Goal: Task Accomplishment & Management: Use online tool/utility

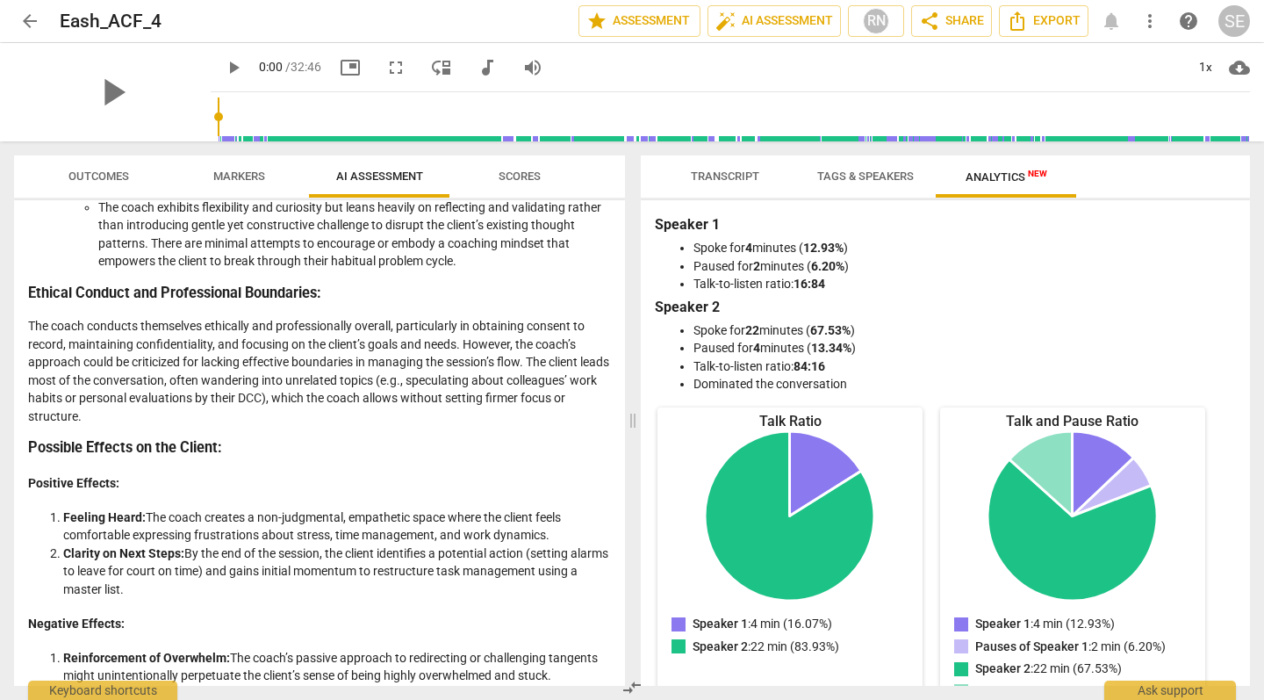
scroll to position [1231, 0]
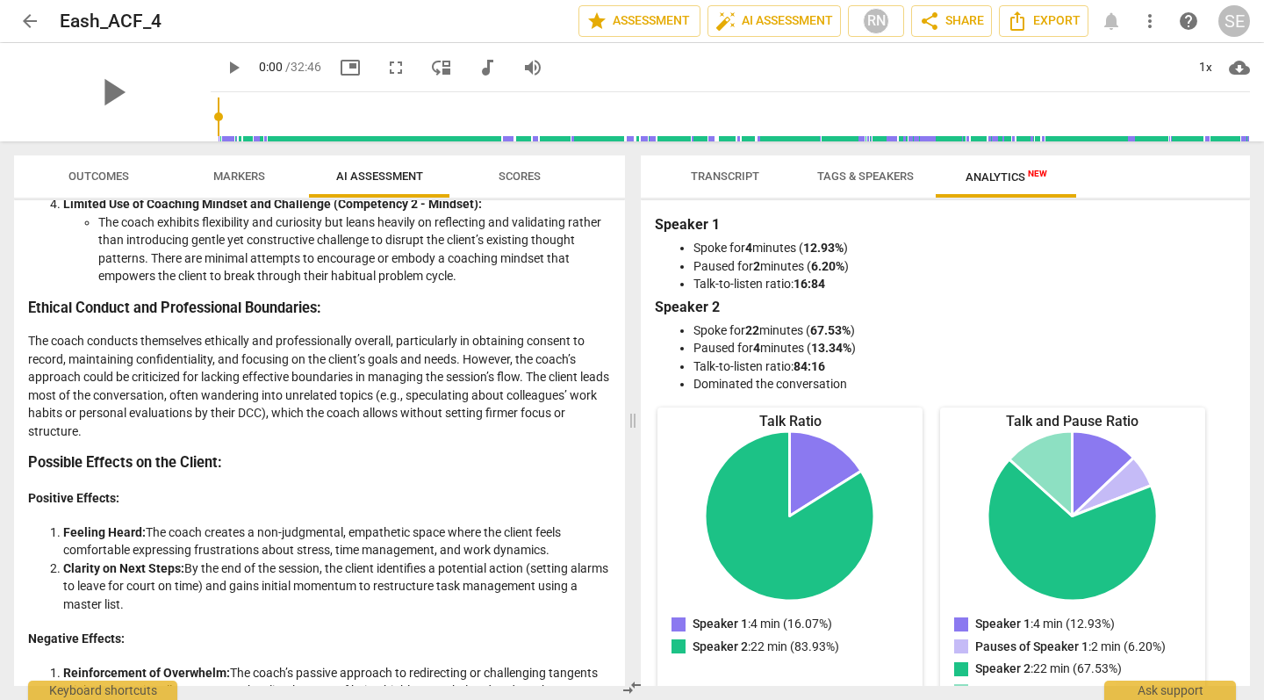
click at [32, 22] on span "arrow_back" at bounding box center [29, 21] width 21 height 21
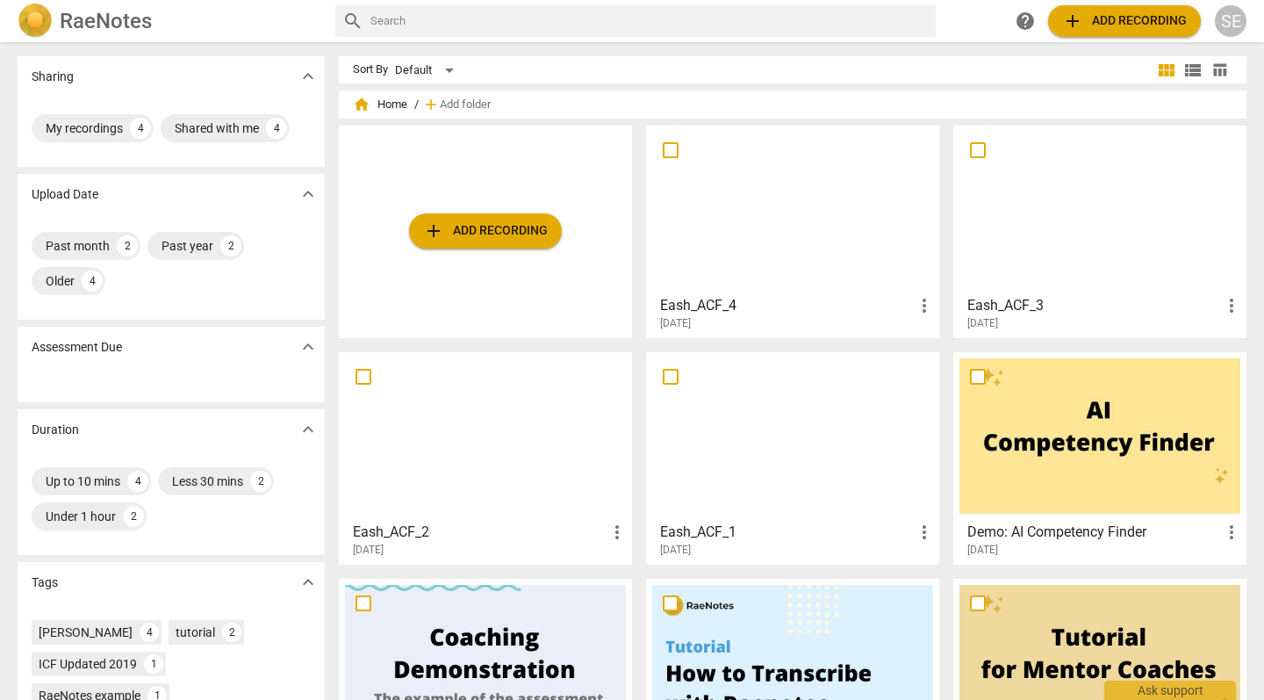
click at [1070, 298] on h3 "Eash_ACF_3" at bounding box center [1094, 305] width 254 height 21
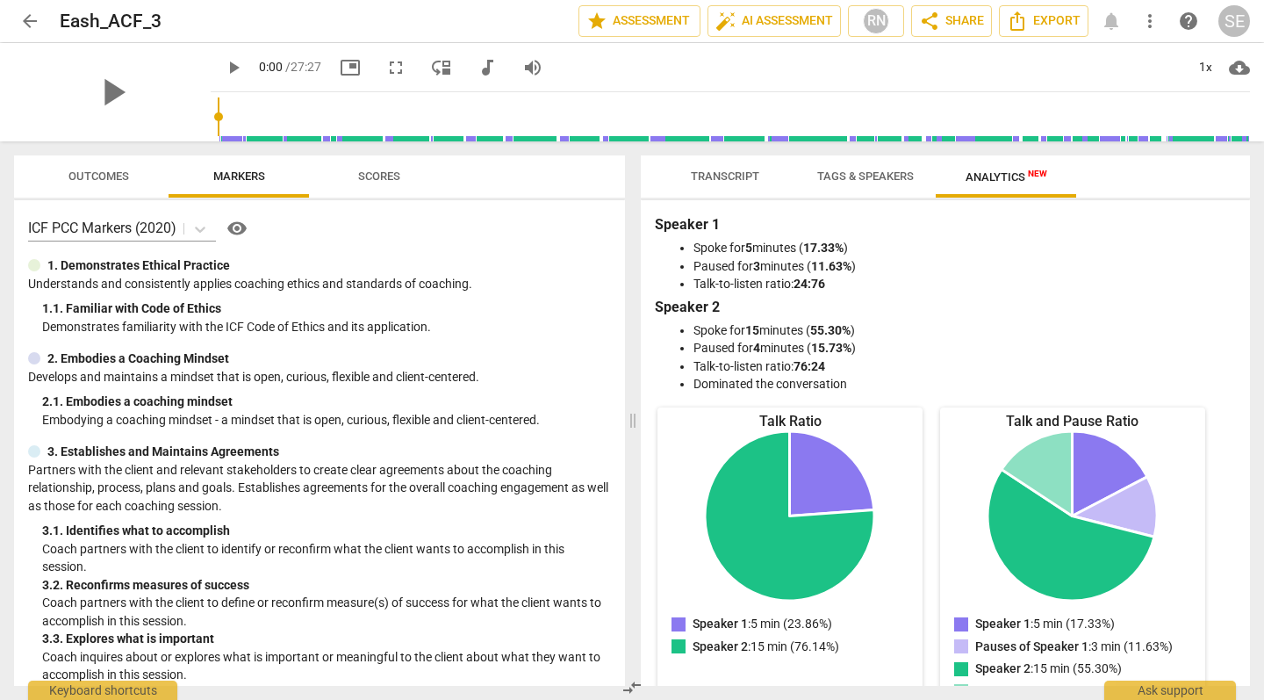
click at [377, 176] on span "Scores" at bounding box center [379, 175] width 42 height 13
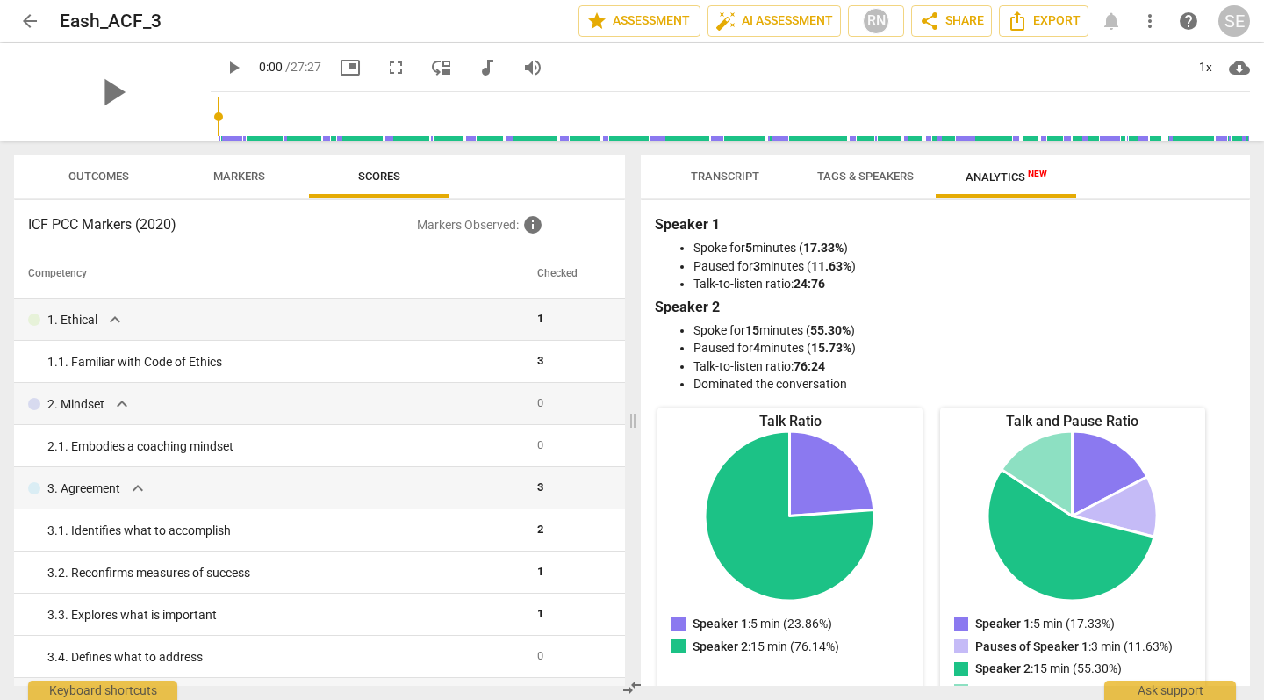
click at [1009, 188] on span "Analytics New" at bounding box center [1006, 176] width 124 height 26
click at [83, 183] on span "Outcomes" at bounding box center [98, 175] width 61 height 13
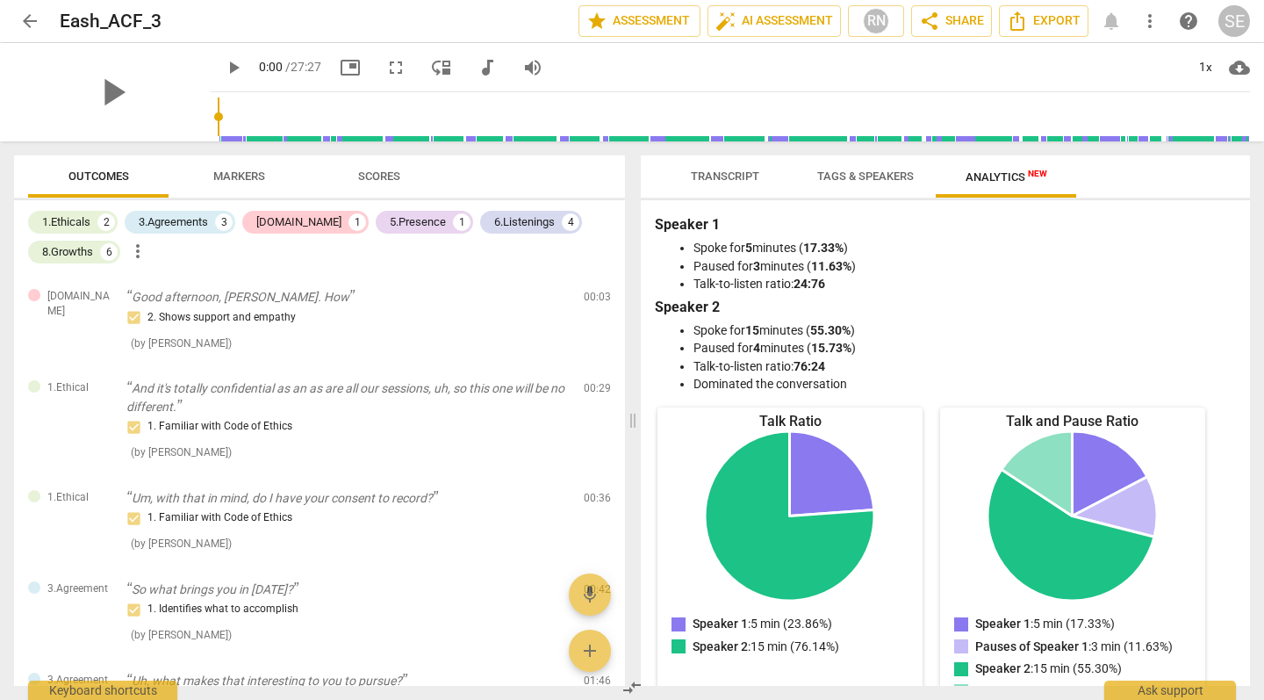
click at [262, 189] on span "Markers" at bounding box center [239, 177] width 94 height 24
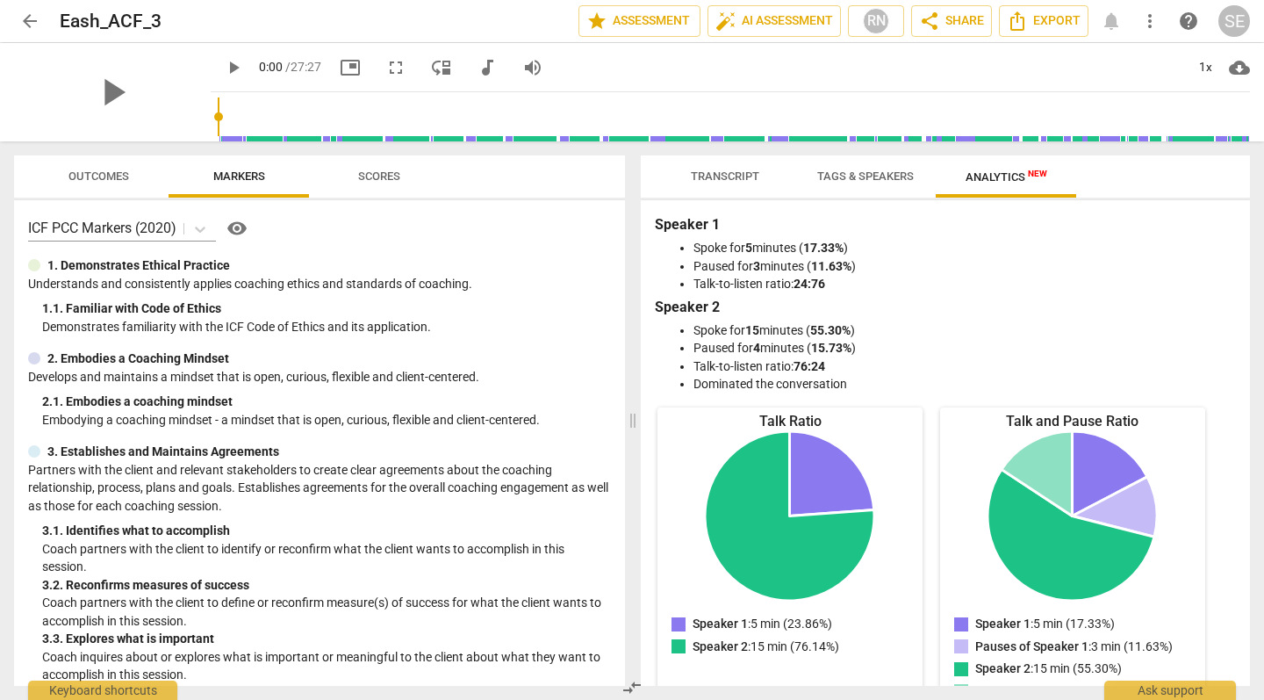
click at [417, 189] on span "Scores" at bounding box center [379, 177] width 84 height 24
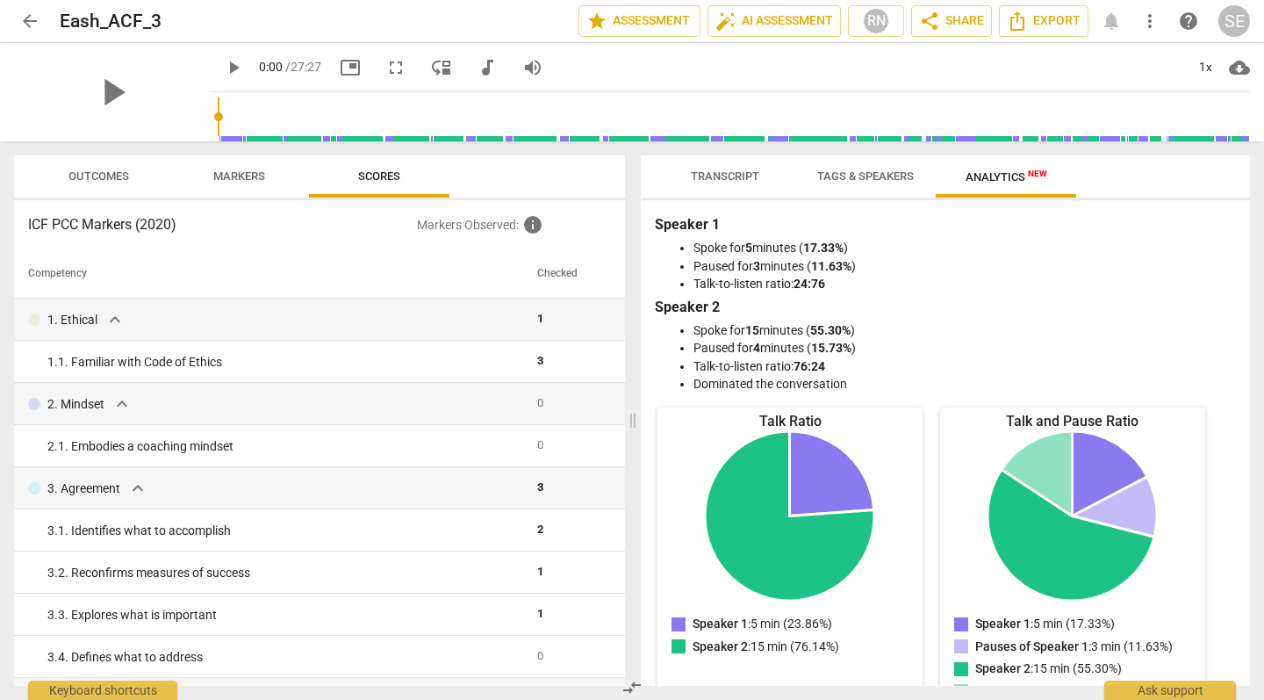
click at [863, 178] on span "Tags & Speakers" at bounding box center [865, 175] width 97 height 13
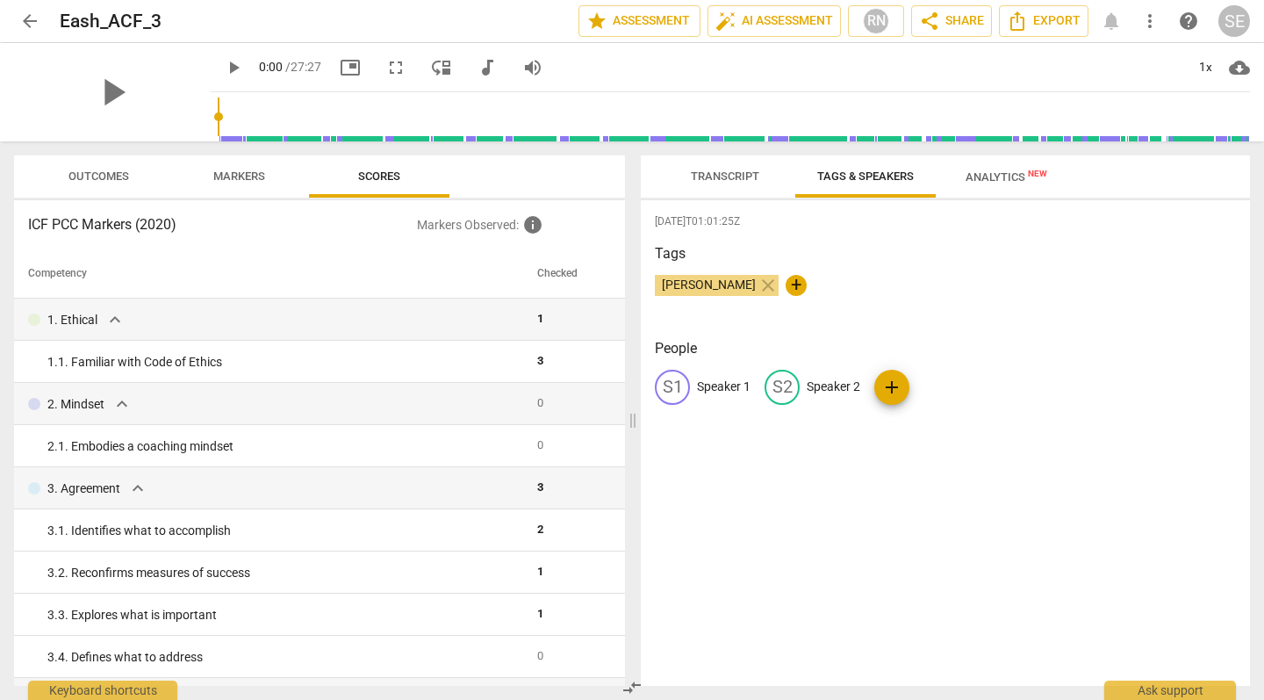
click at [1008, 183] on span "Analytics New" at bounding box center [1006, 176] width 82 height 13
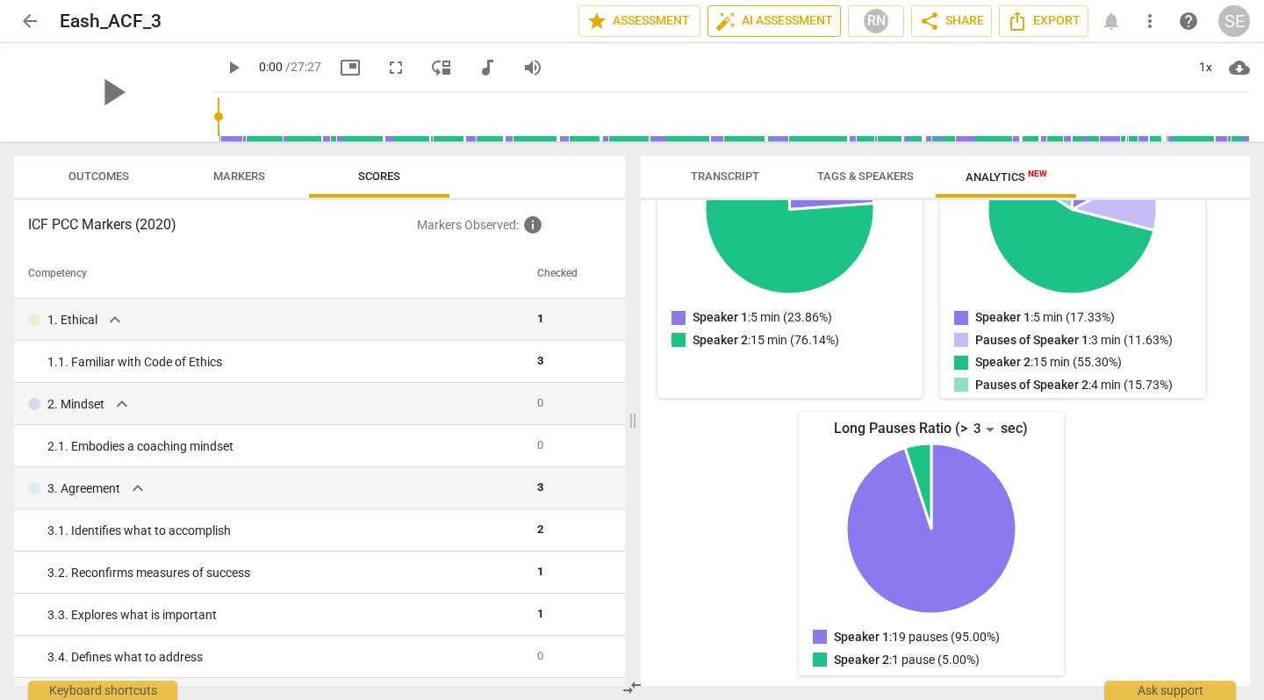
click at [743, 21] on span "auto_fix_high AI Assessment" at bounding box center [774, 21] width 118 height 21
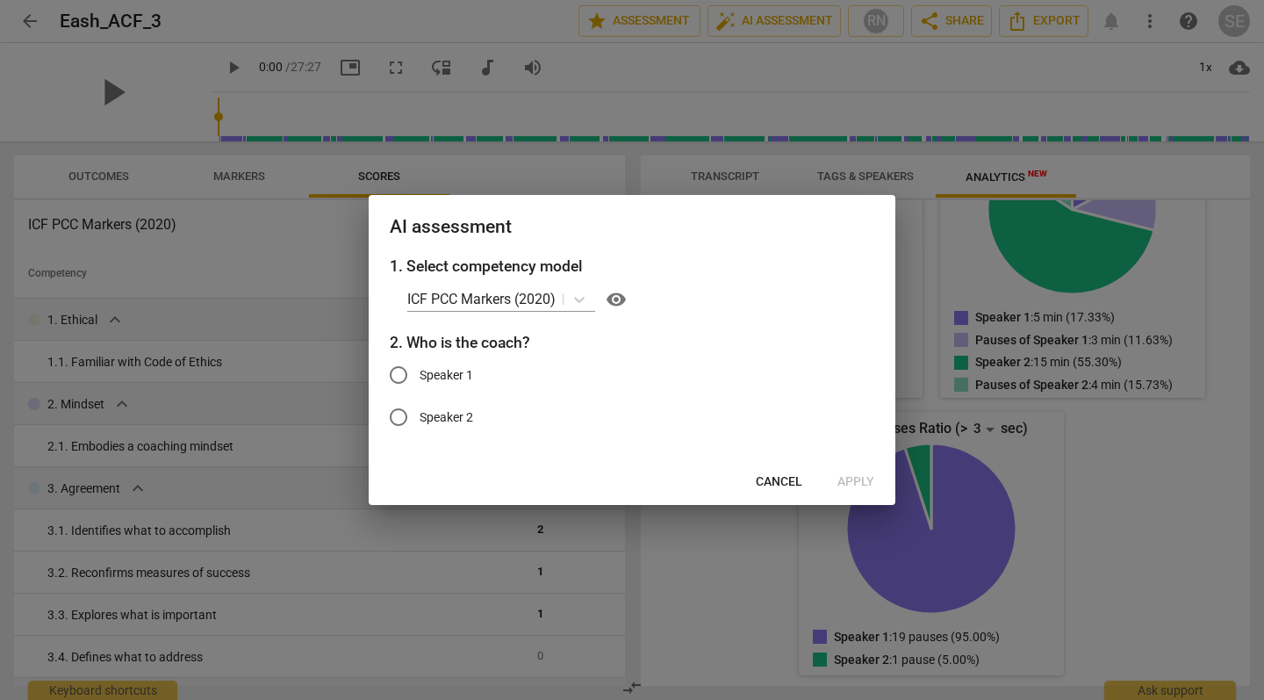
click at [391, 375] on input "Speaker 1" at bounding box center [398, 375] width 42 height 42
radio input "true"
click at [859, 482] on span "Apply" at bounding box center [855, 482] width 37 height 18
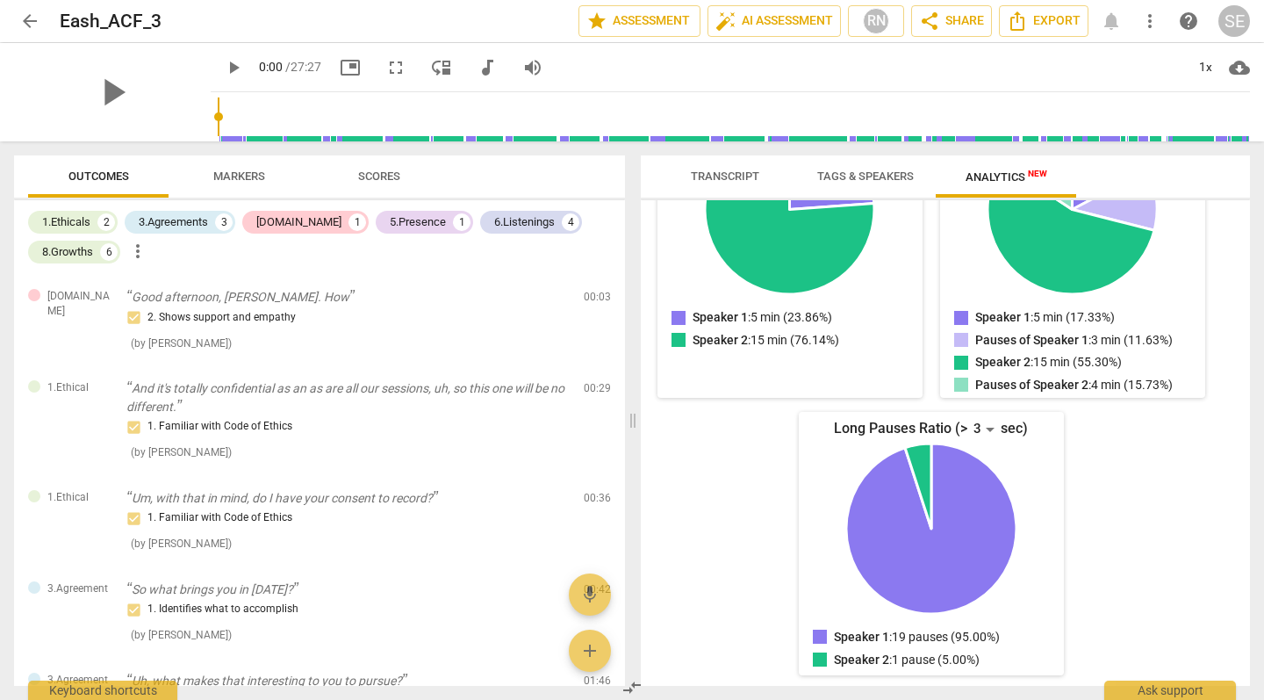
click at [32, 18] on span "arrow_back" at bounding box center [29, 21] width 21 height 21
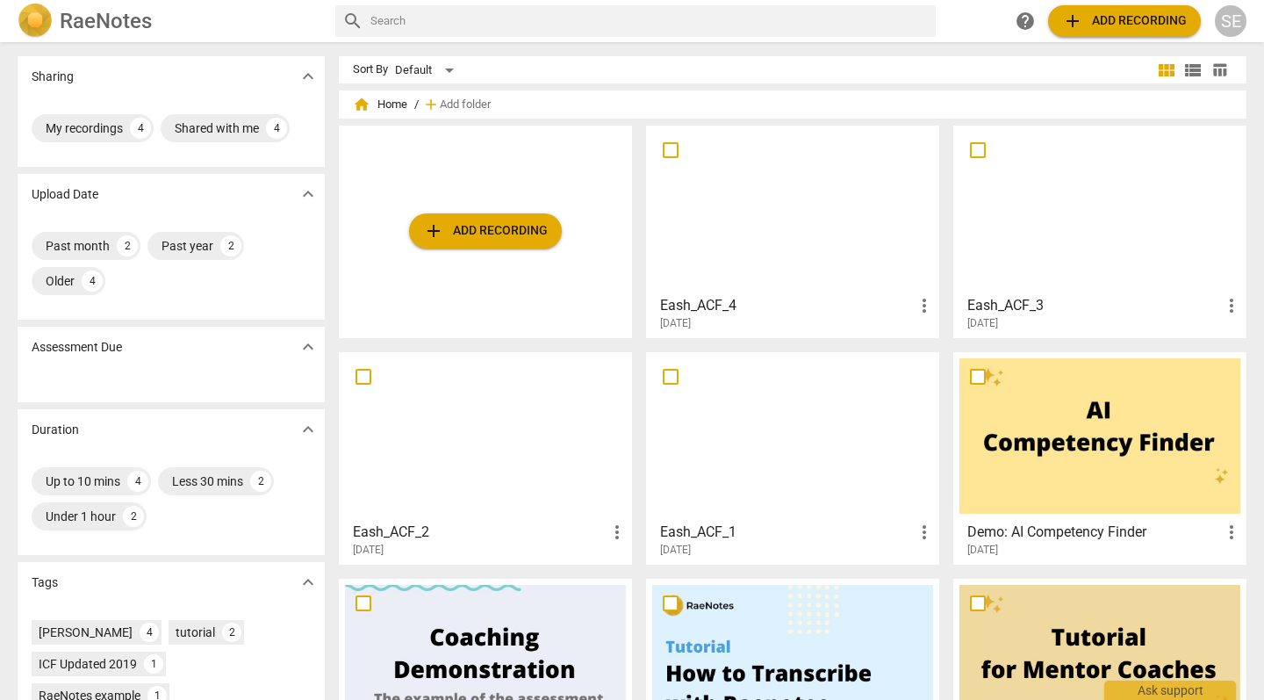
click at [742, 530] on h3 "Eash_ACF_1" at bounding box center [787, 531] width 254 height 21
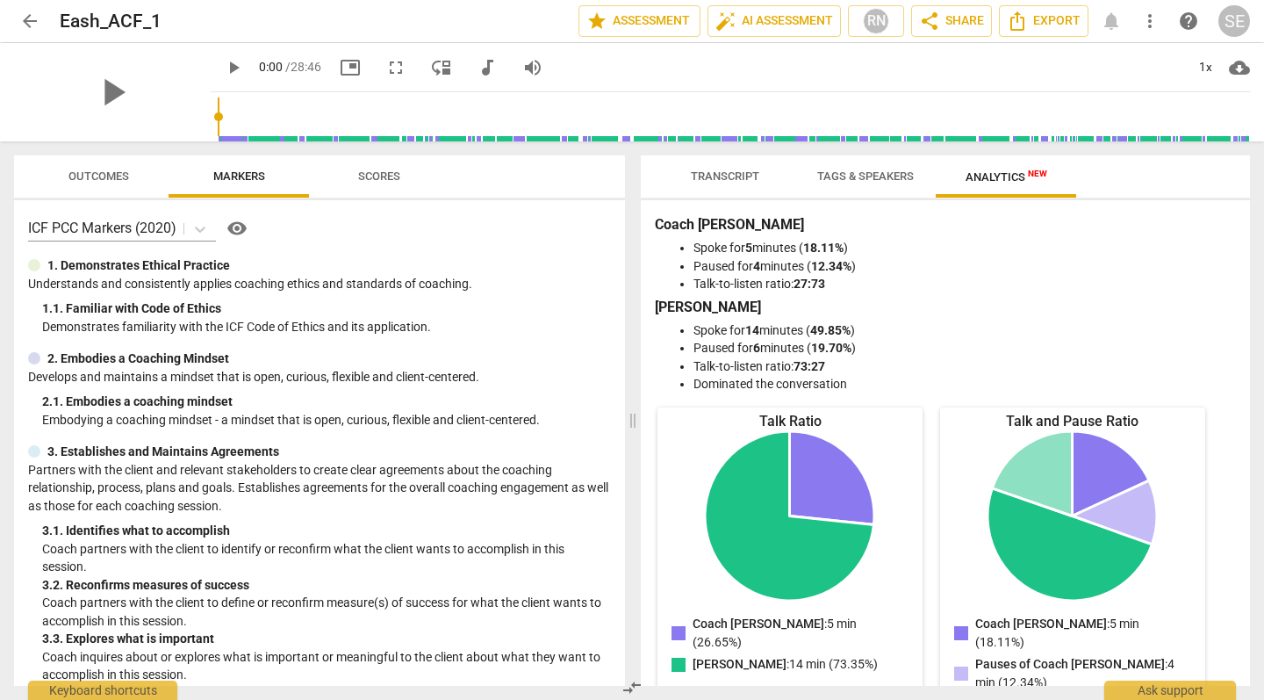
click at [388, 170] on span "Scores" at bounding box center [379, 175] width 42 height 13
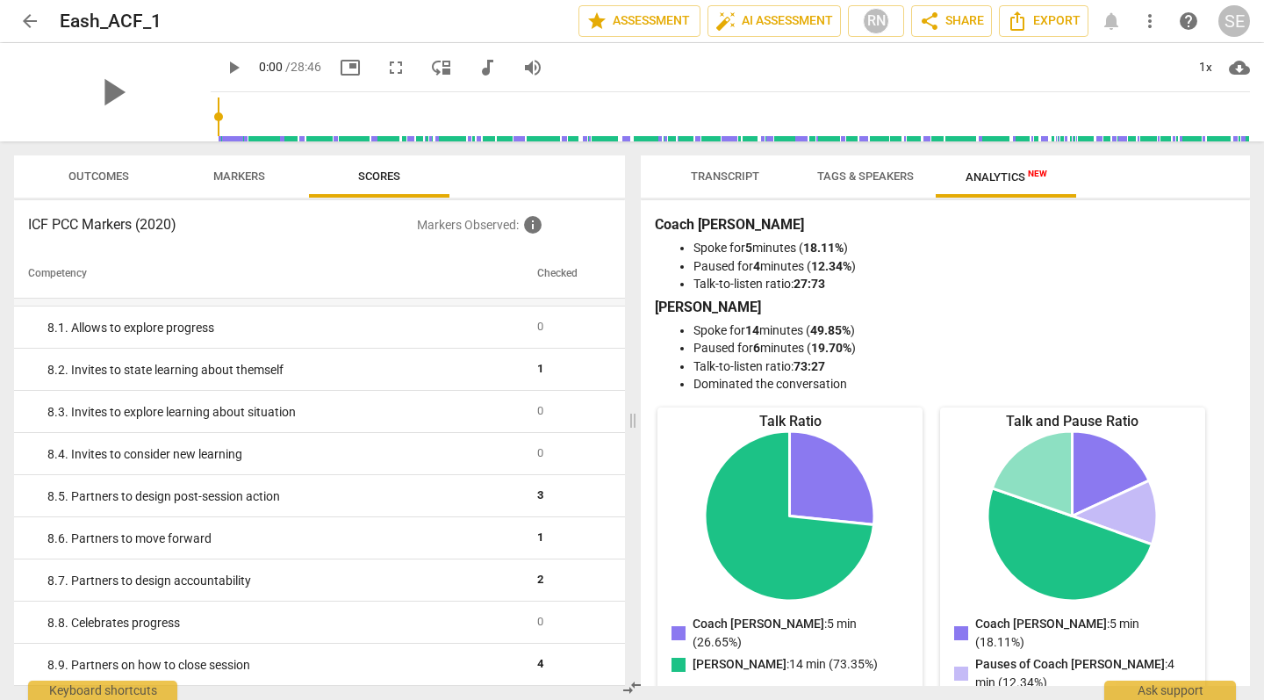
scroll to position [1593, 0]
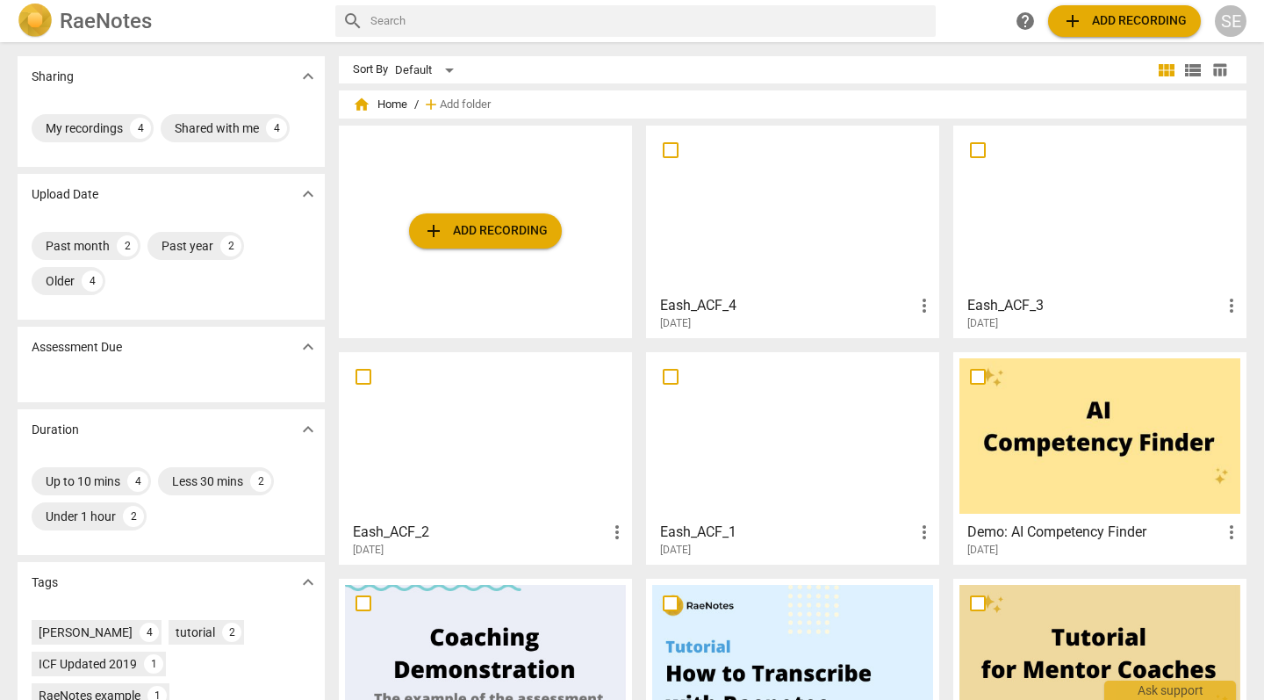
click at [701, 313] on h3 "Eash_ACF_4" at bounding box center [787, 305] width 254 height 21
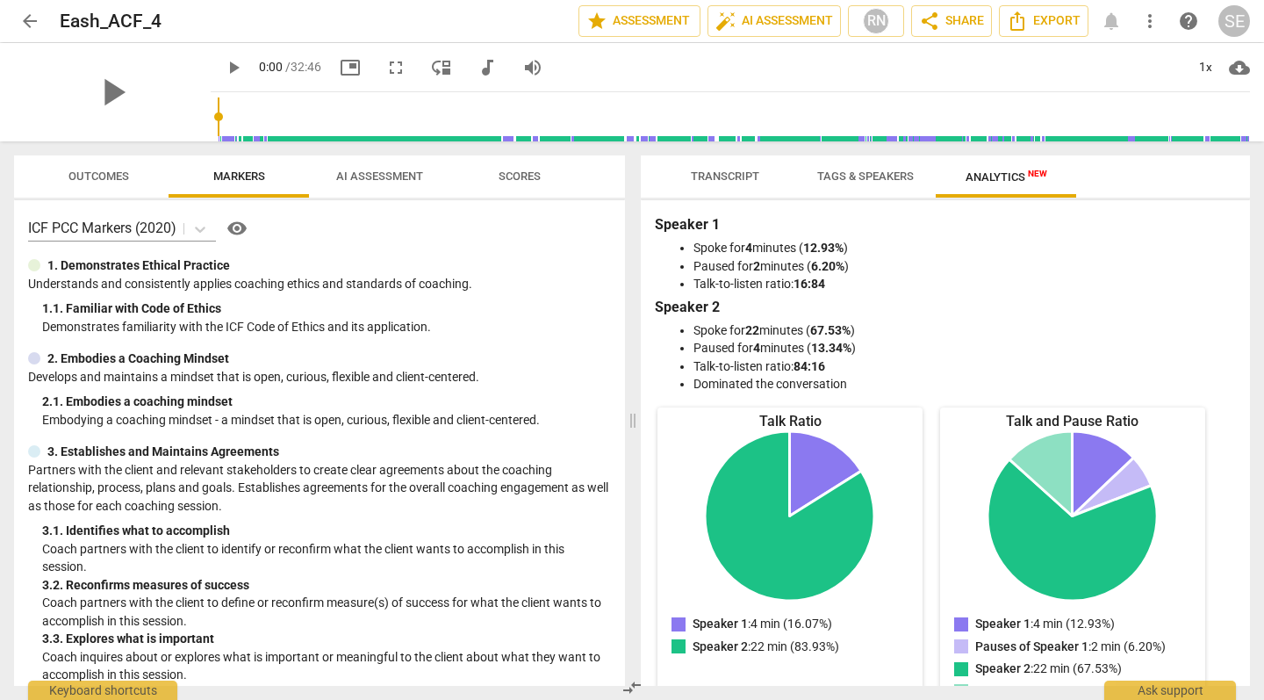
click at [525, 176] on span "Scores" at bounding box center [520, 175] width 42 height 13
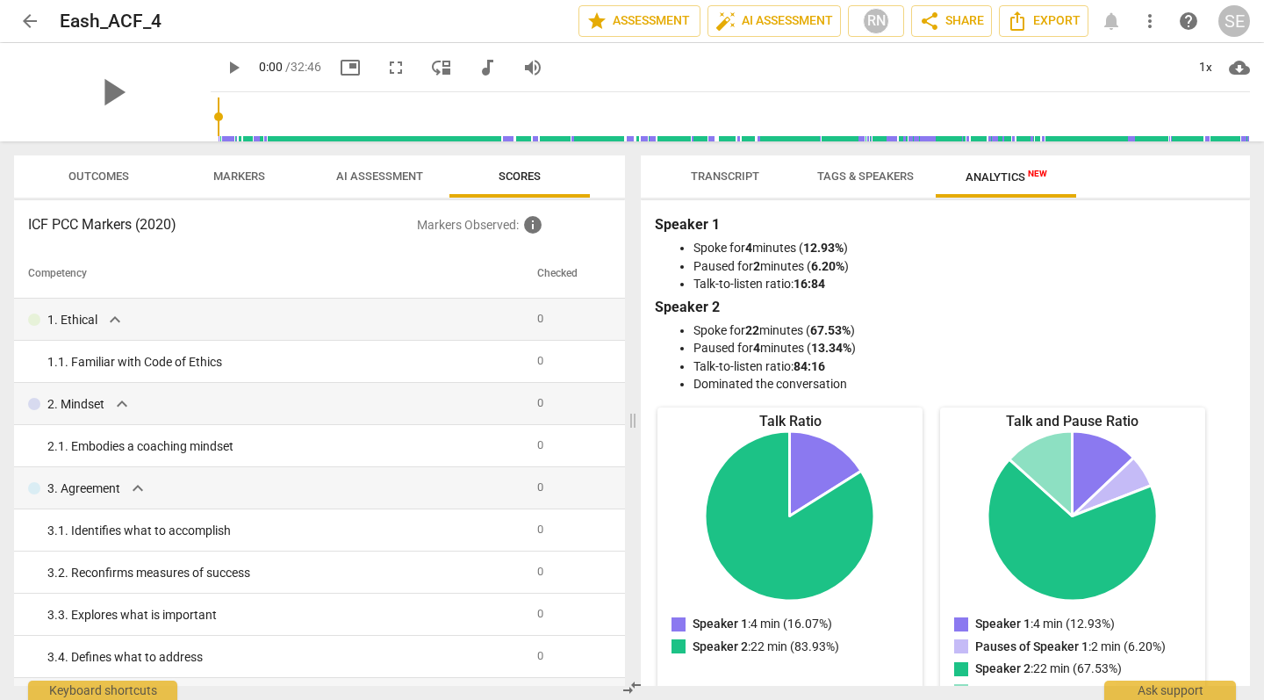
click at [392, 183] on span "AI Assessment" at bounding box center [379, 177] width 129 height 24
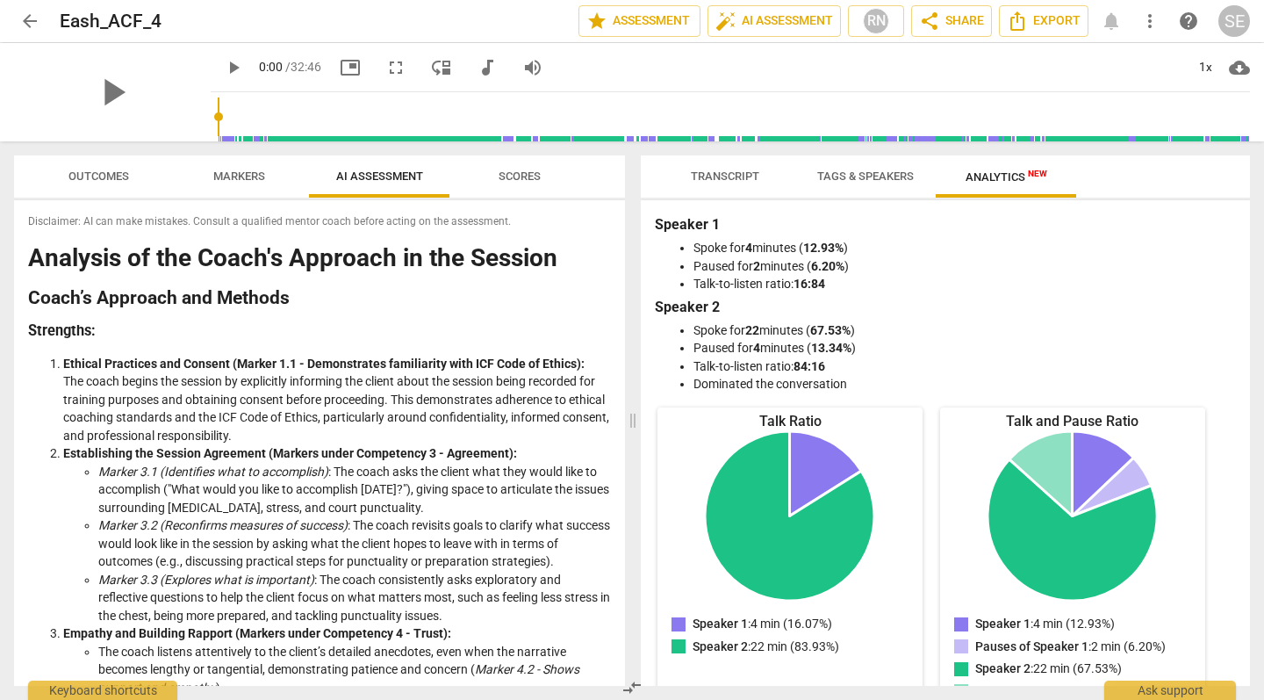
click at [24, 22] on span "arrow_back" at bounding box center [29, 21] width 21 height 21
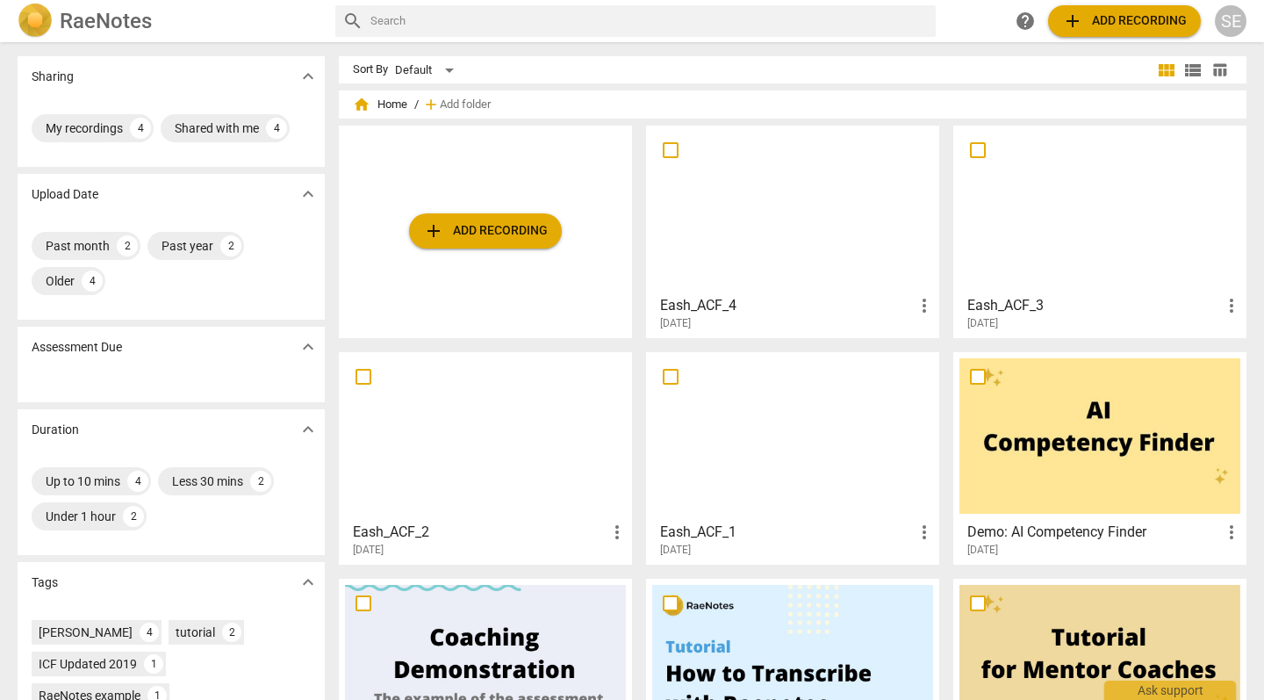
click at [747, 527] on h3 "Eash_ACF_1" at bounding box center [787, 531] width 254 height 21
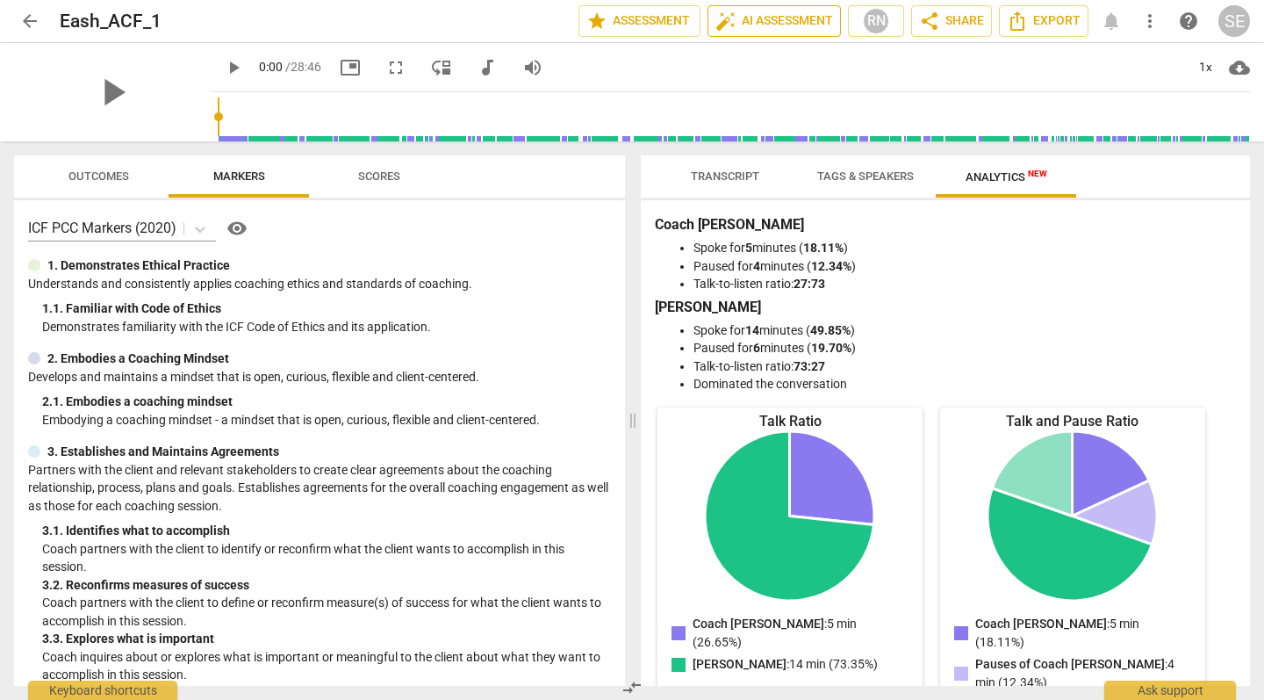
click at [787, 29] on span "auto_fix_high AI Assessment" at bounding box center [774, 21] width 118 height 21
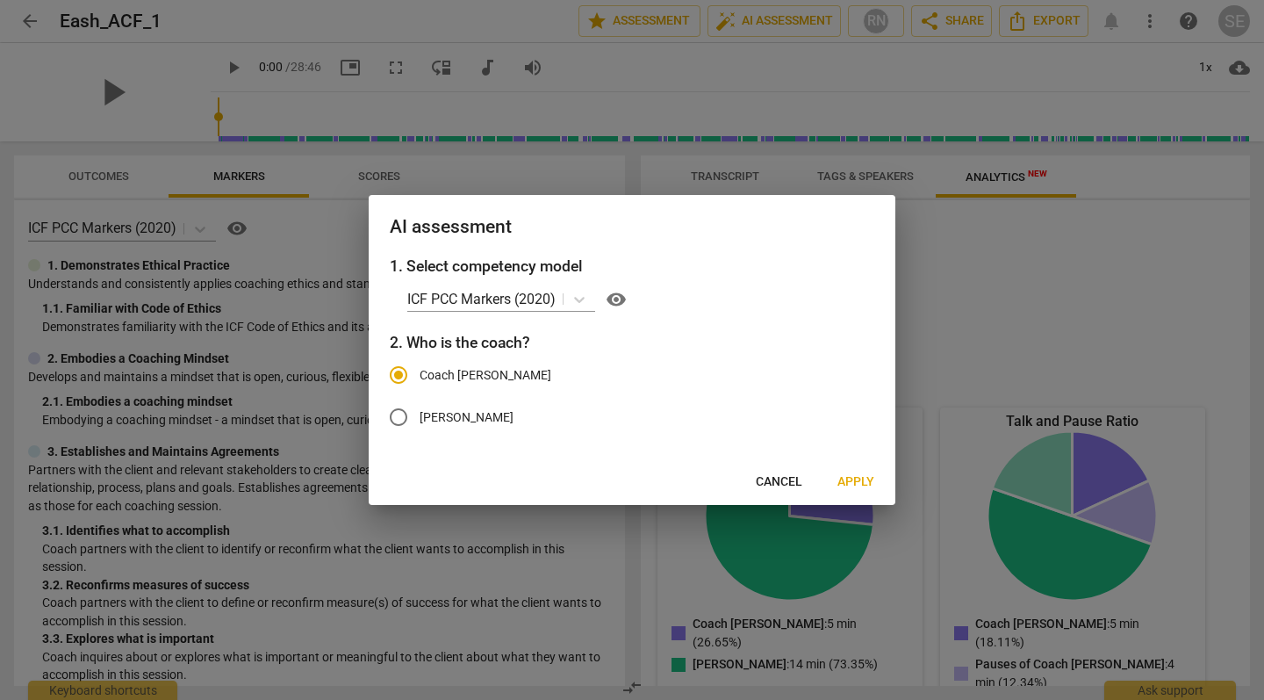
click at [858, 475] on span "Apply" at bounding box center [855, 482] width 37 height 18
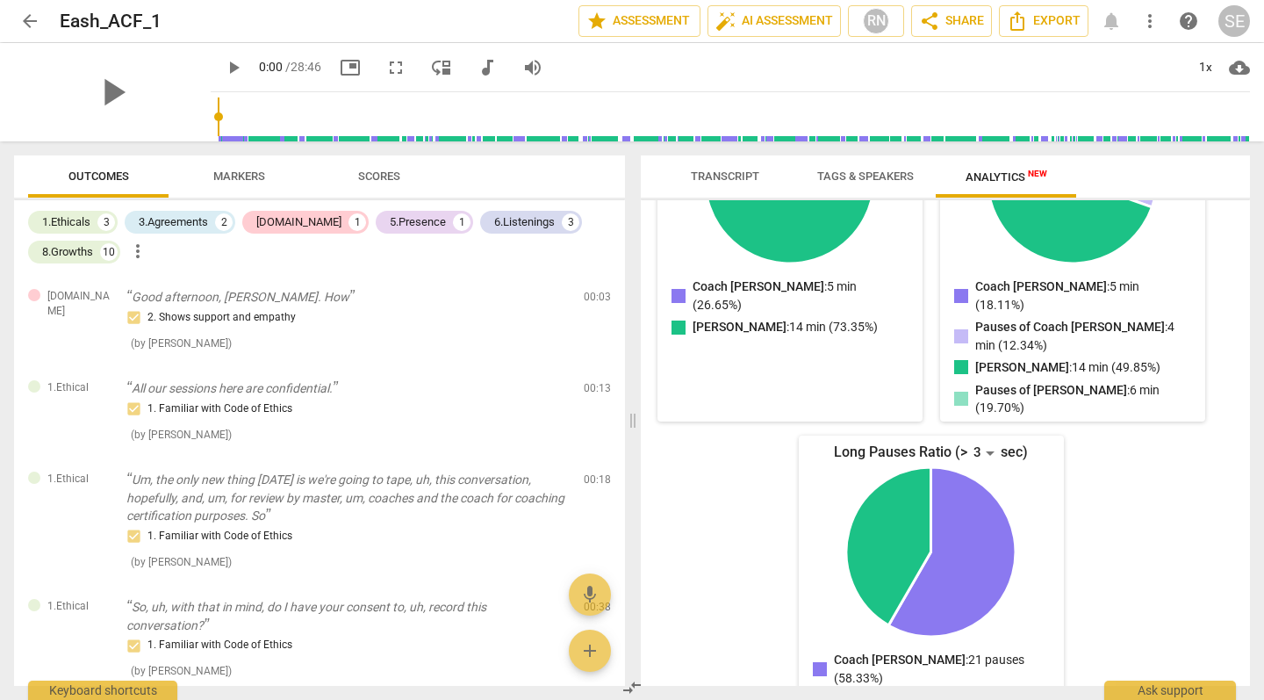
scroll to position [335, 0]
